Goal: Find contact information: Find contact information

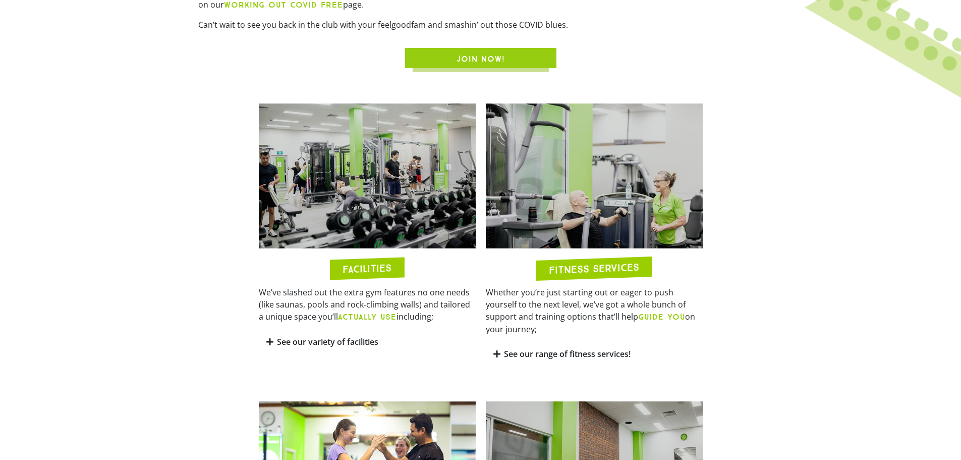
scroll to position [474, 0]
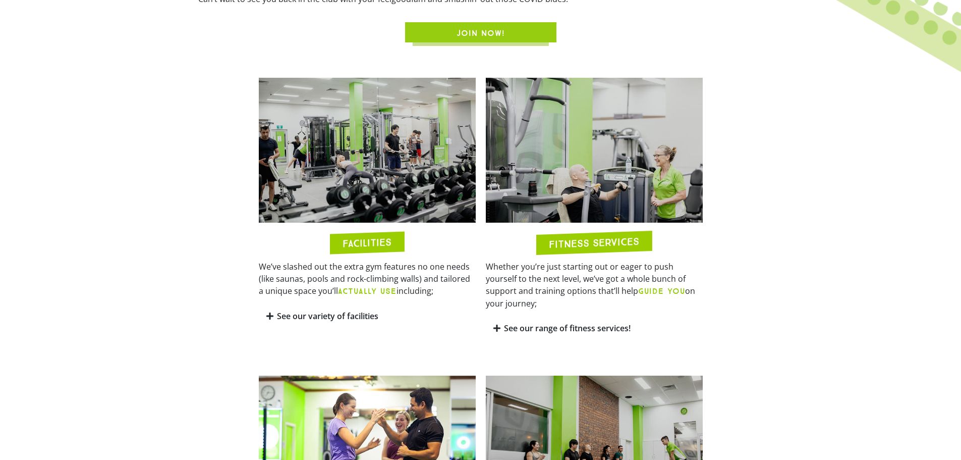
click at [272, 319] on icon at bounding box center [269, 316] width 7 height 8
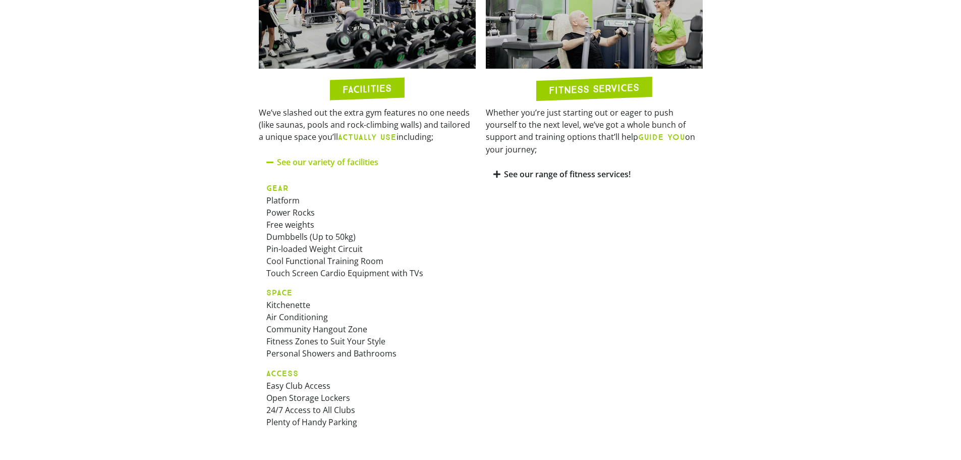
scroll to position [625, 0]
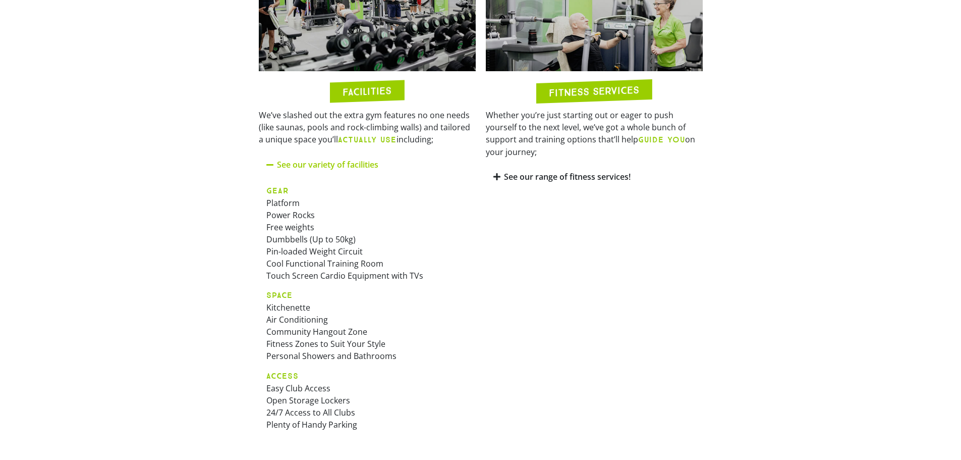
click at [498, 173] on icon at bounding box center [496, 177] width 7 height 8
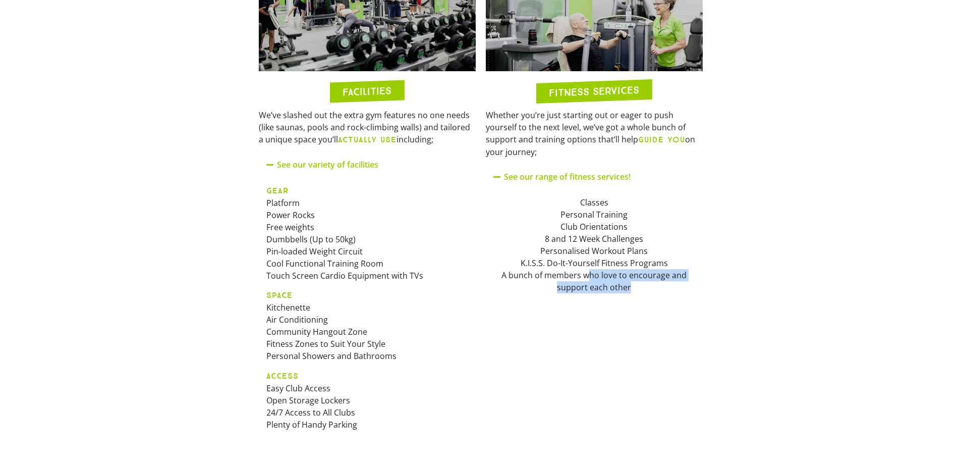
drag, startPoint x: 602, startPoint y: 263, endPoint x: 687, endPoint y: 276, distance: 85.7
click at [687, 276] on div "Classes Personal Training Club Orientations 8 and 12 Week Challenges Personalis…" at bounding box center [594, 244] width 202 height 97
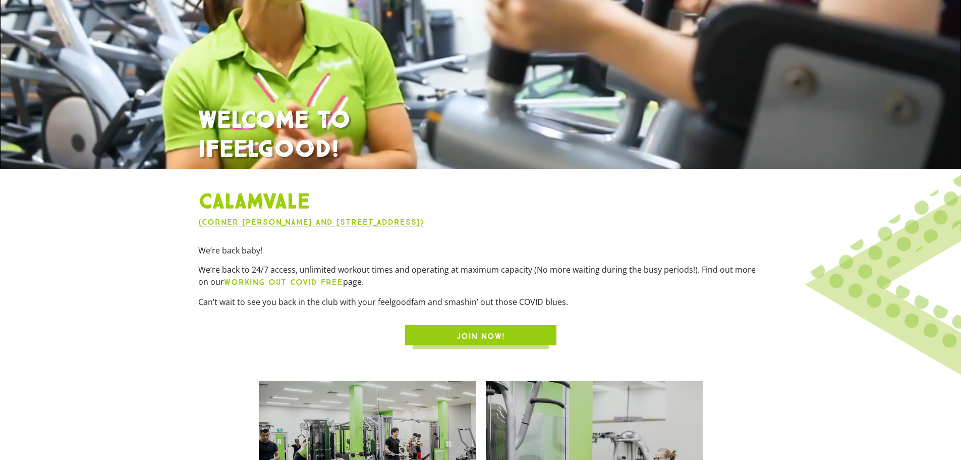
scroll to position [0, 0]
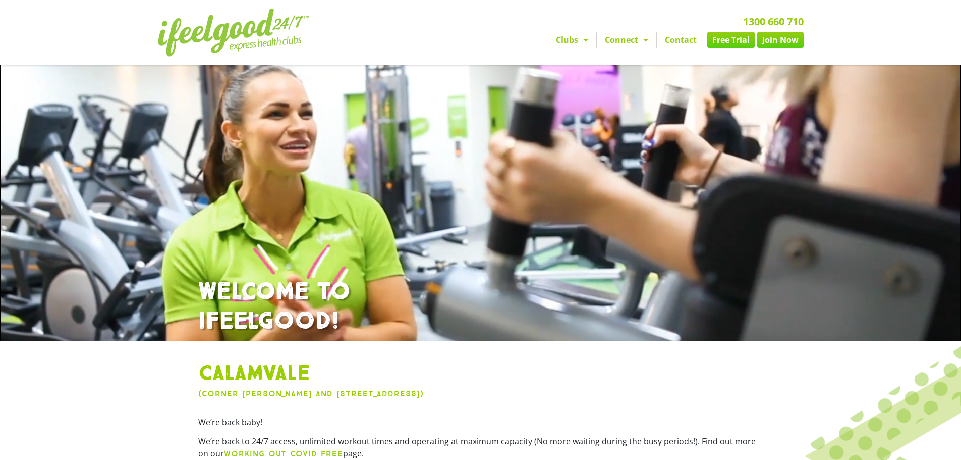
click at [682, 39] on link "Contact" at bounding box center [681, 40] width 48 height 16
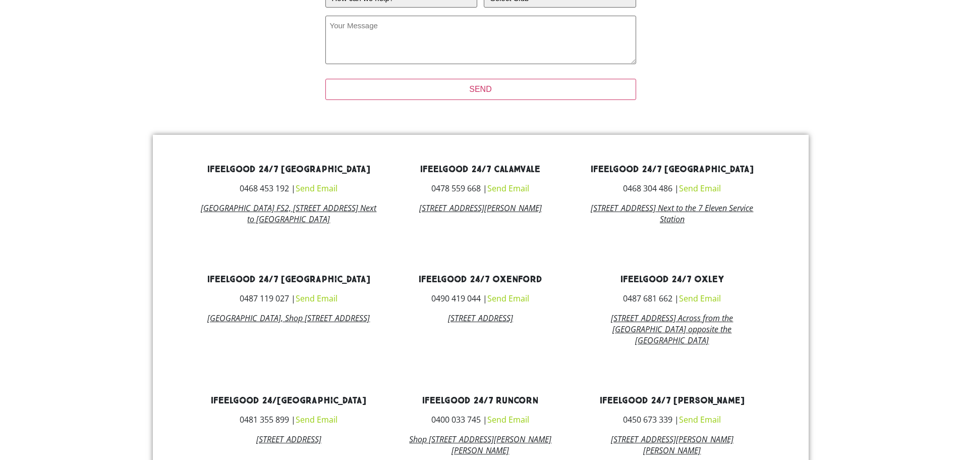
scroll to position [329, 0]
